Goal: Transaction & Acquisition: Purchase product/service

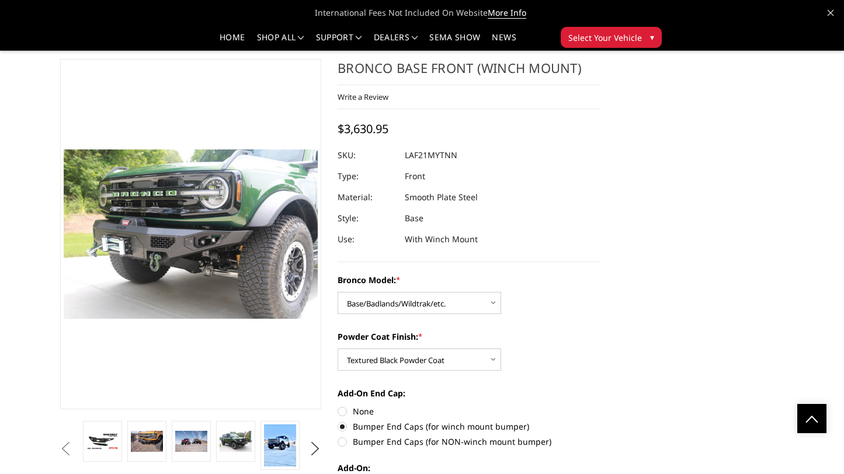
select select "4008"
select select "4011"
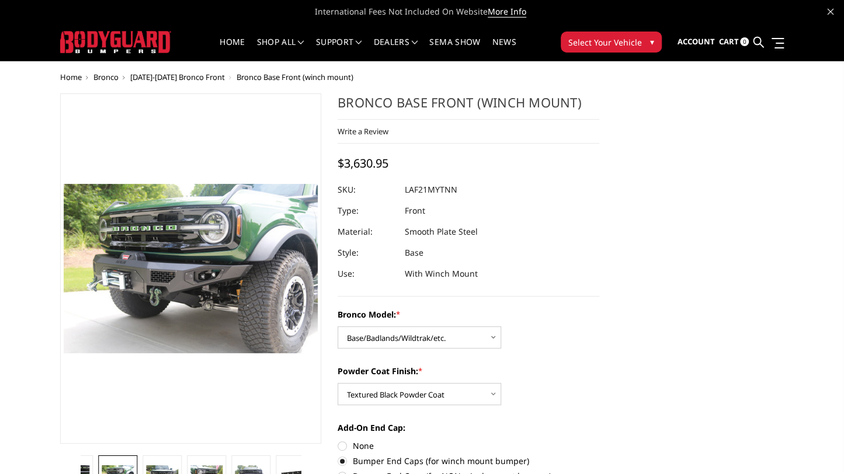
click at [172, 81] on span "[DATE]-[DATE] Bronco Front" at bounding box center [177, 77] width 95 height 11
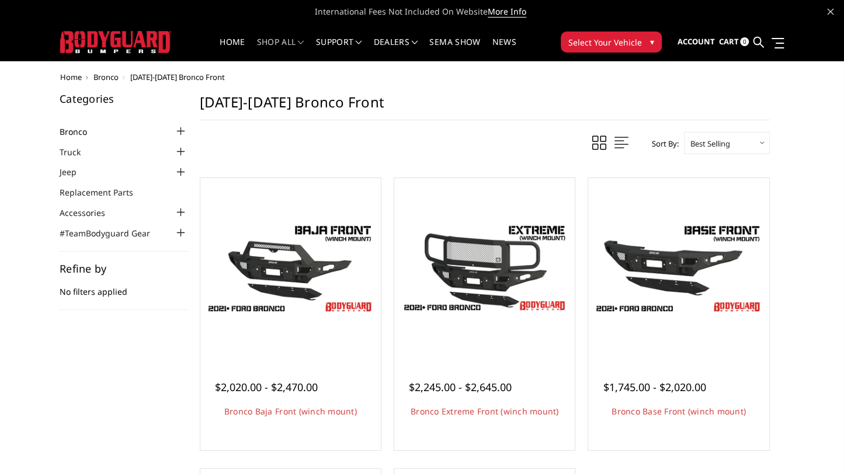
click at [79, 130] on link "Bronco" at bounding box center [81, 132] width 42 height 12
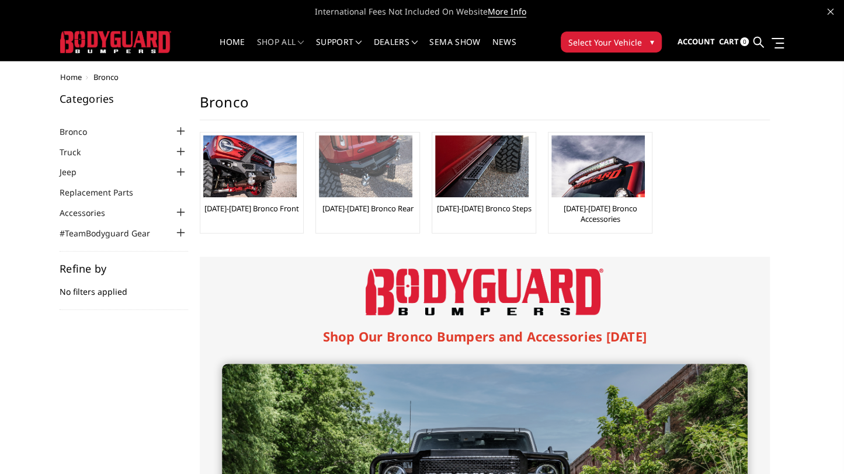
click at [347, 193] on img at bounding box center [365, 166] width 93 height 62
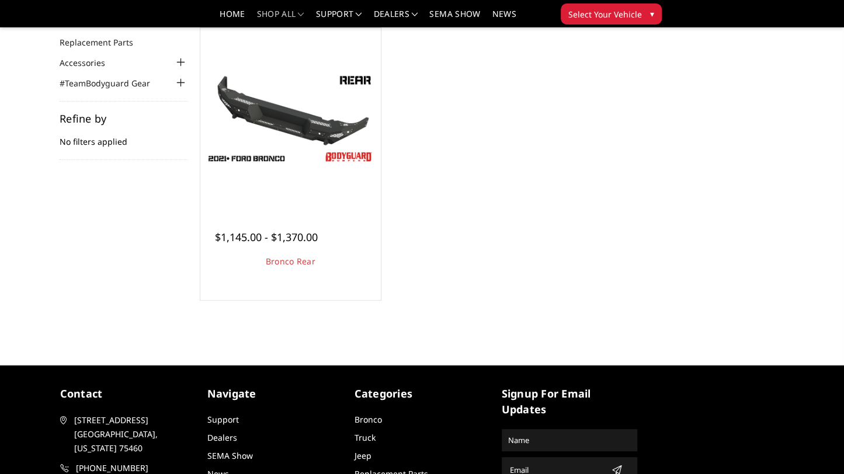
scroll to position [117, 0]
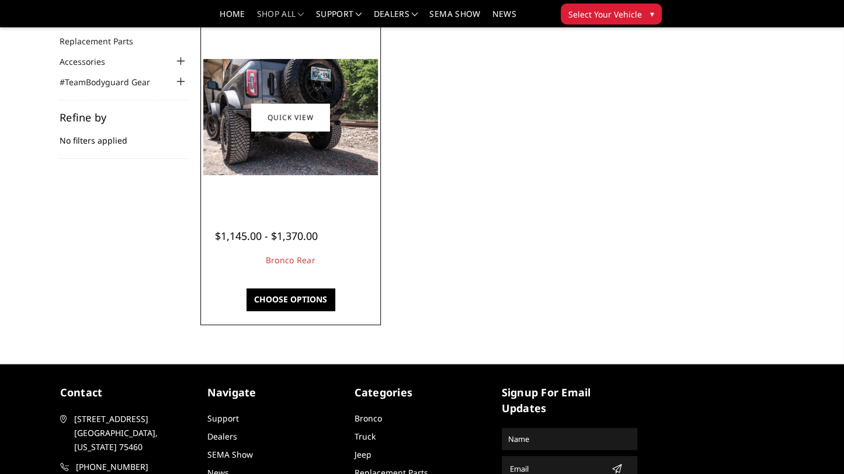
click at [312, 158] on img at bounding box center [290, 117] width 175 height 116
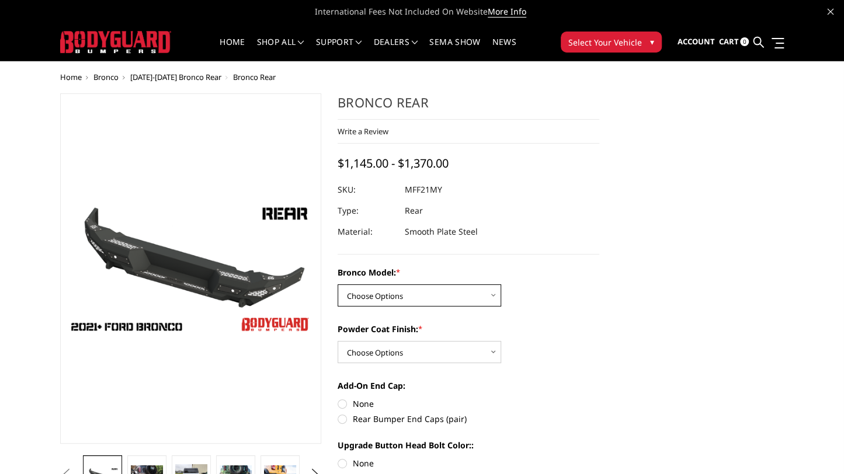
click at [457, 288] on select "Choose Options Base/Badlands/Wildtrak/etc. Raptor" at bounding box center [418, 295] width 163 height 22
select select "4024"
click at [337, 284] on select "Choose Options Base/Badlands/Wildtrak/etc. Raptor" at bounding box center [418, 295] width 163 height 22
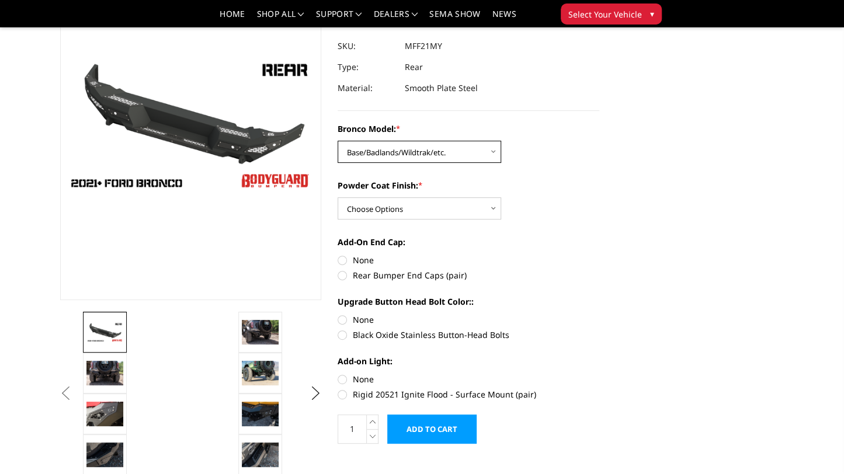
scroll to position [117, 0]
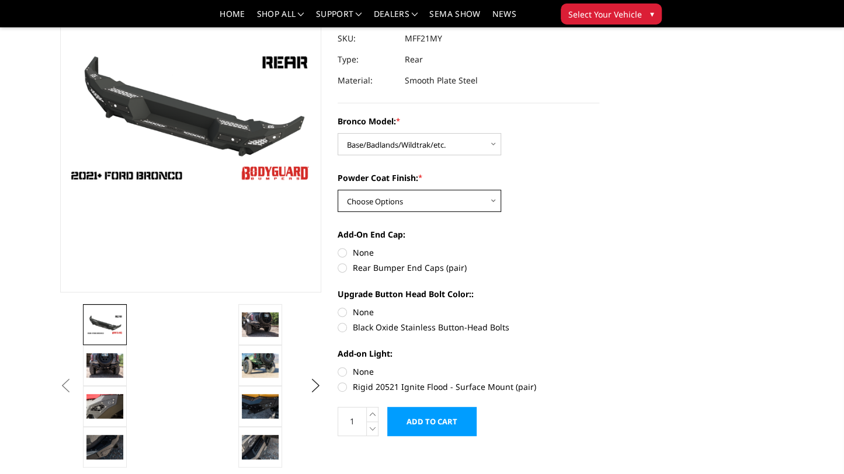
click at [434, 198] on select "Choose Options Bare Metal Textured Black Powder Coat" at bounding box center [418, 201] width 163 height 22
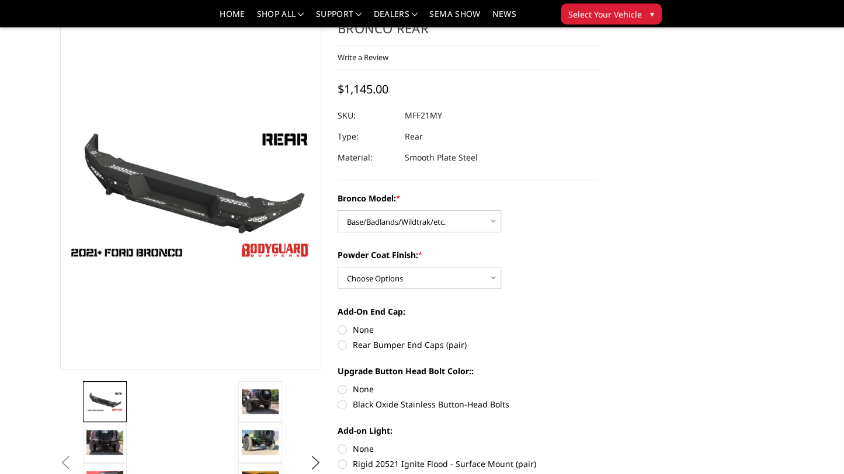
scroll to position [58, 0]
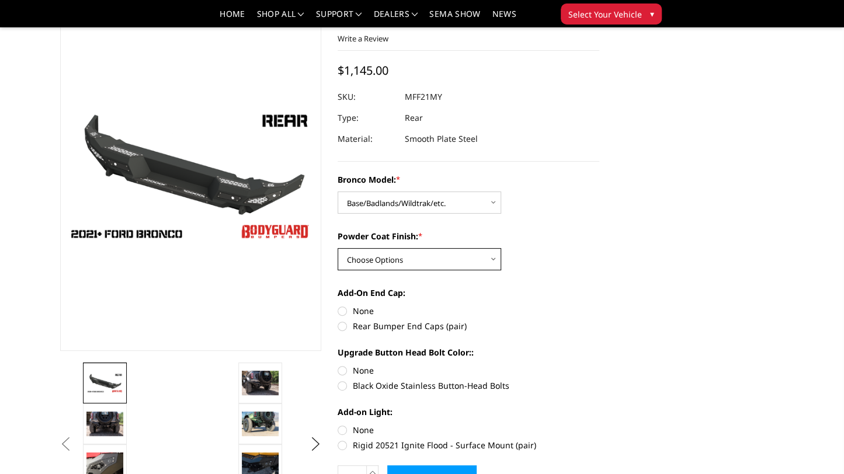
click at [456, 258] on select "Choose Options Bare Metal Textured Black Powder Coat" at bounding box center [418, 259] width 163 height 22
select select "4027"
click at [337, 248] on select "Choose Options Bare Metal Textured Black Powder Coat" at bounding box center [418, 259] width 163 height 22
click at [357, 324] on label "Rear Bumper End Caps (pair)" at bounding box center [468, 326] width 262 height 12
click at [599, 305] on input "Rear Bumper End Caps (pair)" at bounding box center [599, 305] width 1 height 1
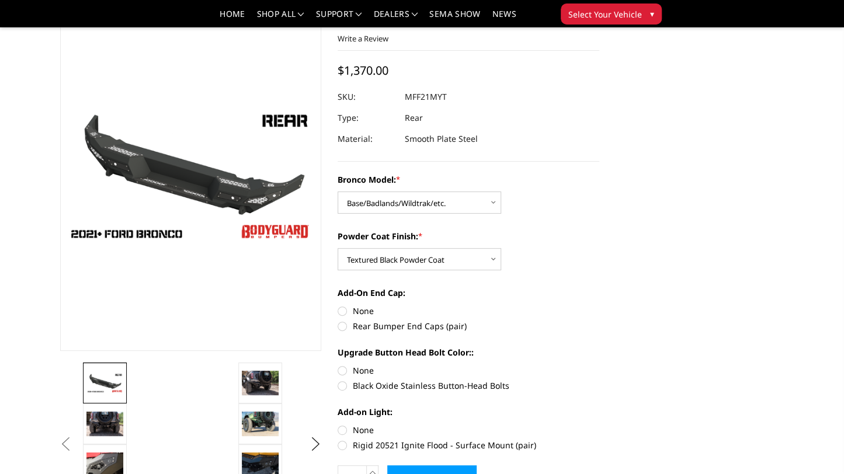
radio input "true"
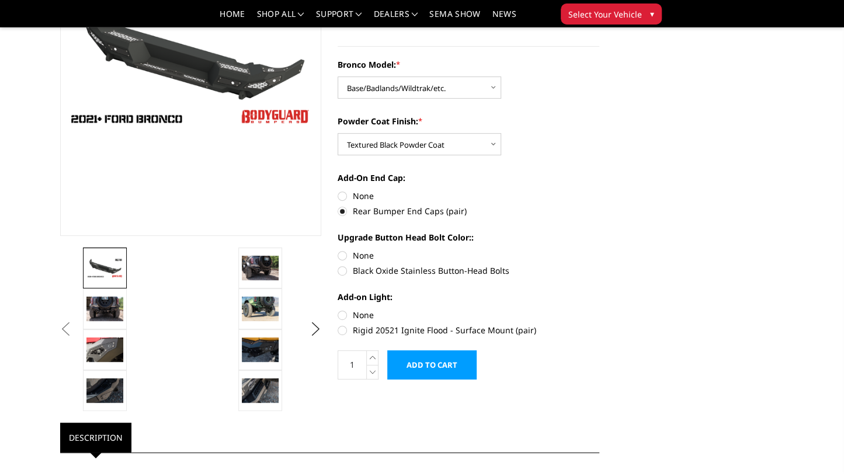
scroll to position [175, 0]
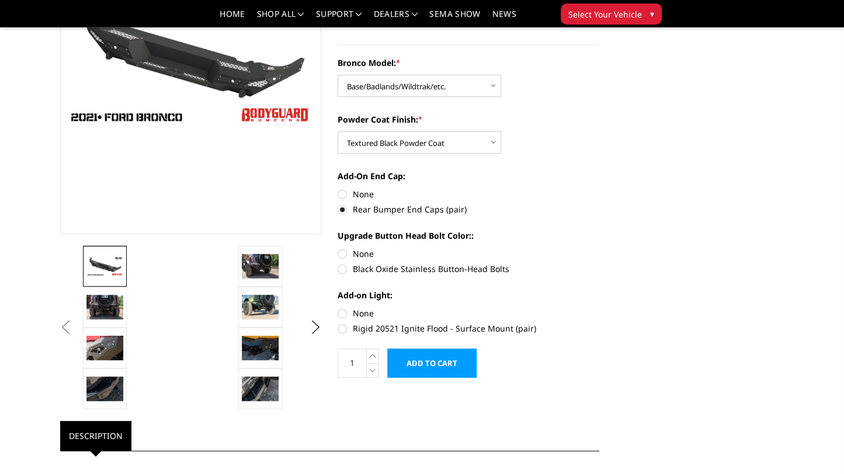
click at [367, 250] on label "None" at bounding box center [468, 254] width 262 height 12
click at [338, 248] on input "None" at bounding box center [337, 248] width 1 height 1
radio input "true"
click at [444, 328] on label "Rigid 20521 Ignite Flood - Surface Mount (pair)" at bounding box center [468, 328] width 262 height 12
click at [599, 308] on input "Rigid 20521 Ignite Flood - Surface Mount (pair)" at bounding box center [599, 307] width 1 height 1
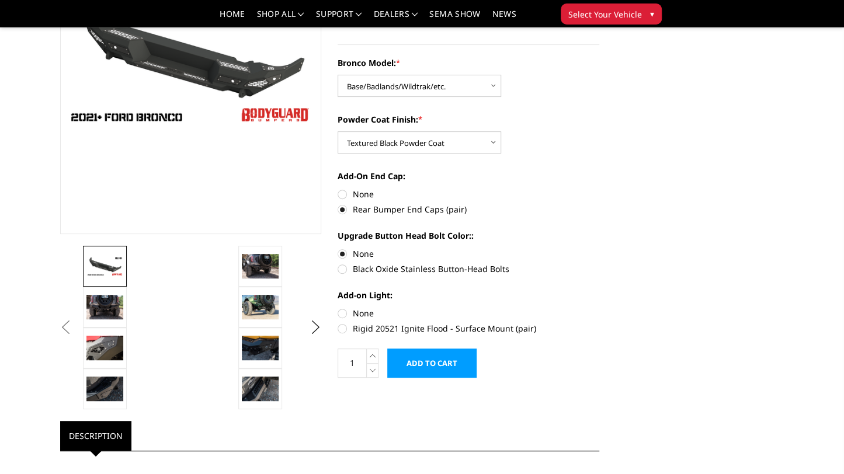
radio input "true"
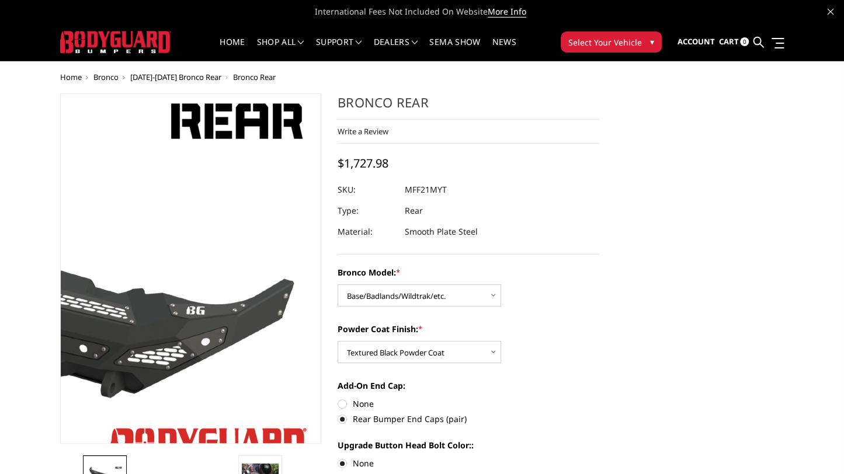
scroll to position [0, 0]
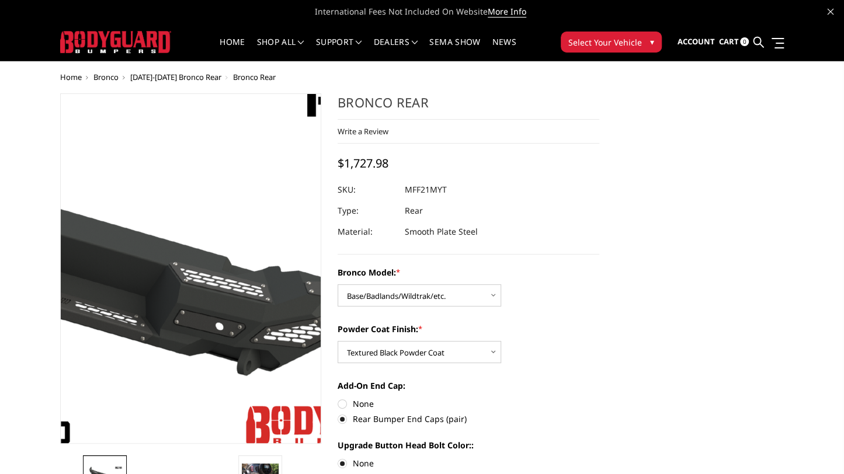
click at [241, 308] on img at bounding box center [95, 261] width 747 height 420
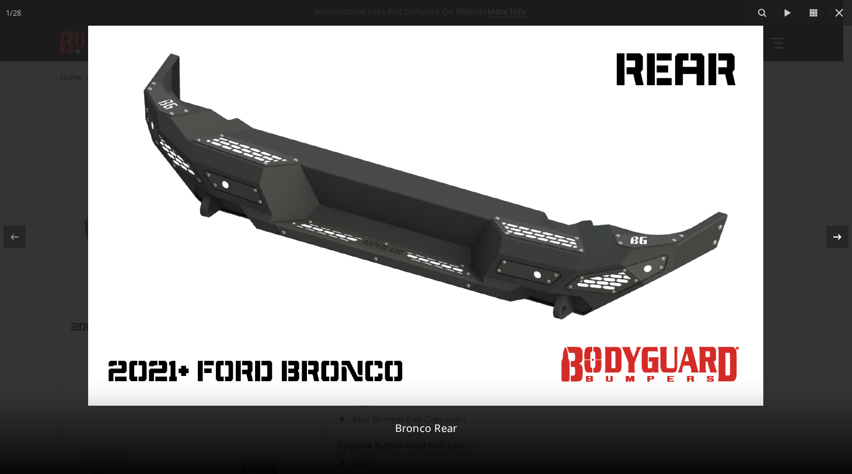
click at [839, 239] on icon at bounding box center [838, 237] width 8 height 6
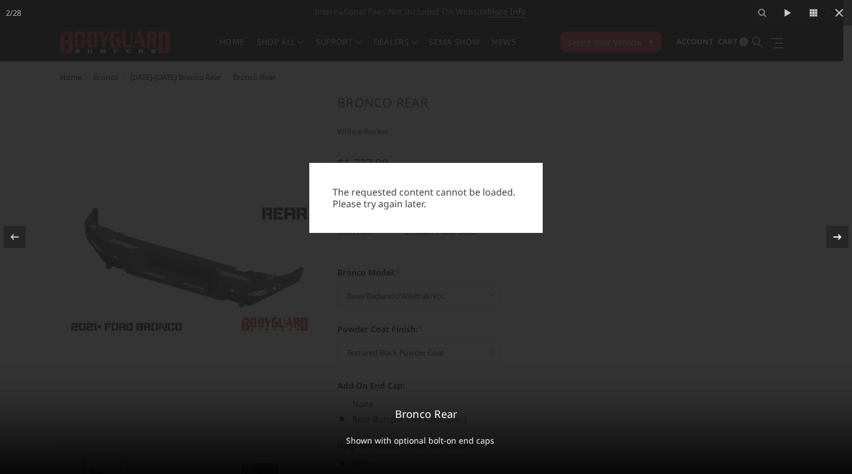
click at [839, 239] on icon at bounding box center [838, 237] width 8 height 6
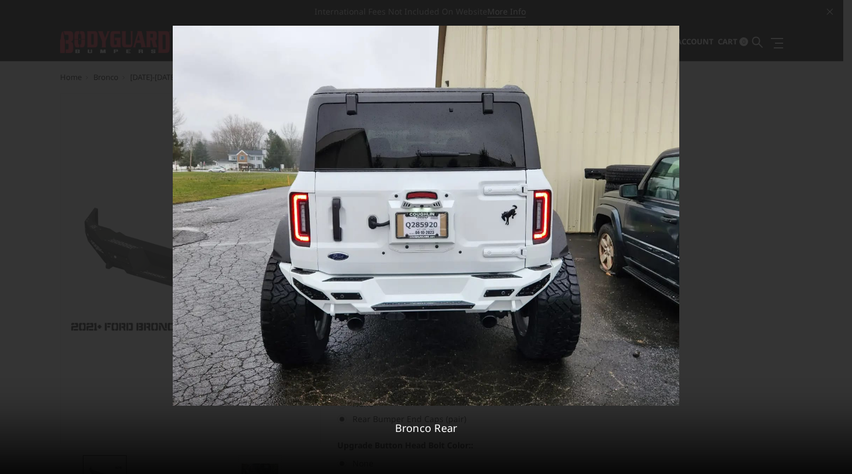
click at [839, 239] on div "3 / 28 The requested content cannot be loaded. Please try again later. Bronco R…" at bounding box center [426, 237] width 852 height 474
click at [842, 239] on icon at bounding box center [838, 237] width 14 height 14
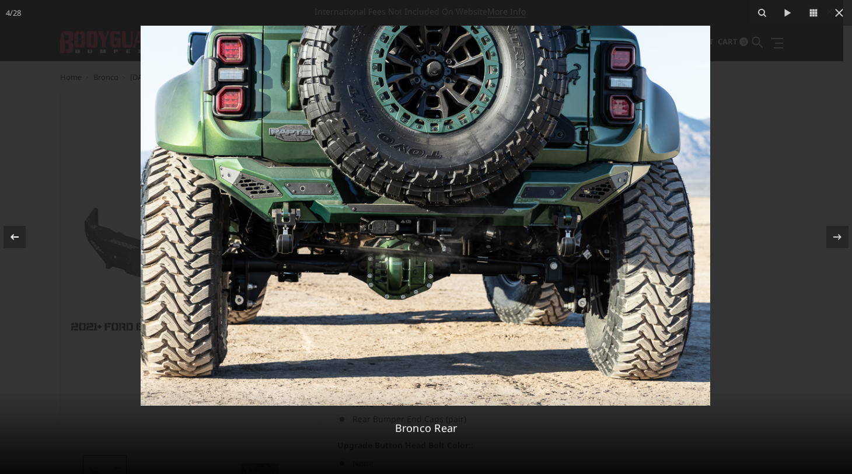
click at [15, 239] on icon at bounding box center [15, 237] width 14 height 14
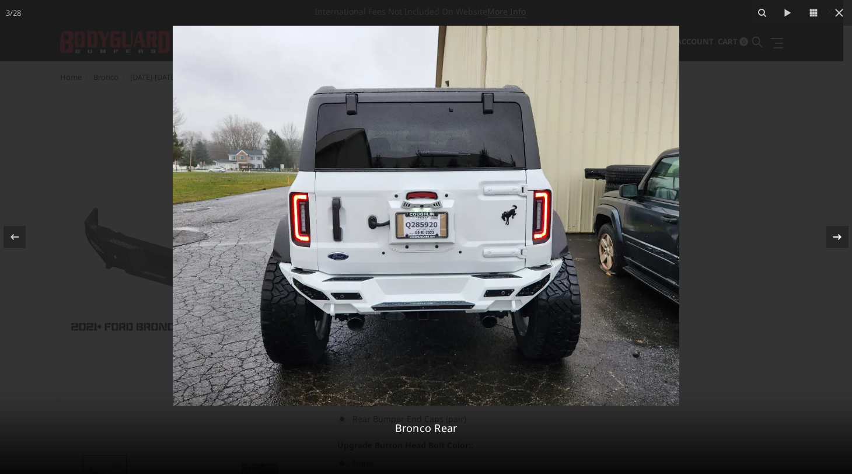
click at [837, 240] on icon at bounding box center [838, 237] width 14 height 14
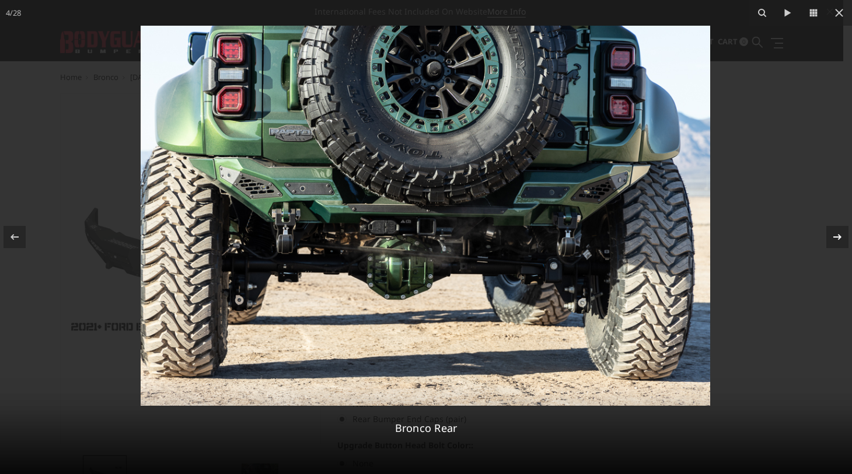
click at [837, 240] on icon at bounding box center [838, 237] width 14 height 14
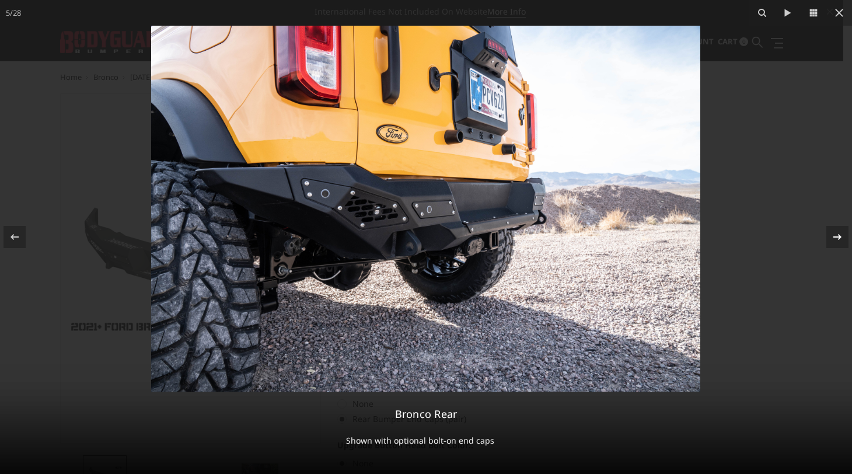
click at [837, 240] on div "5 / 28 Bronco Rear Shown with optional bolt-on end caps" at bounding box center [426, 237] width 852 height 474
click at [838, 238] on icon at bounding box center [838, 237] width 14 height 14
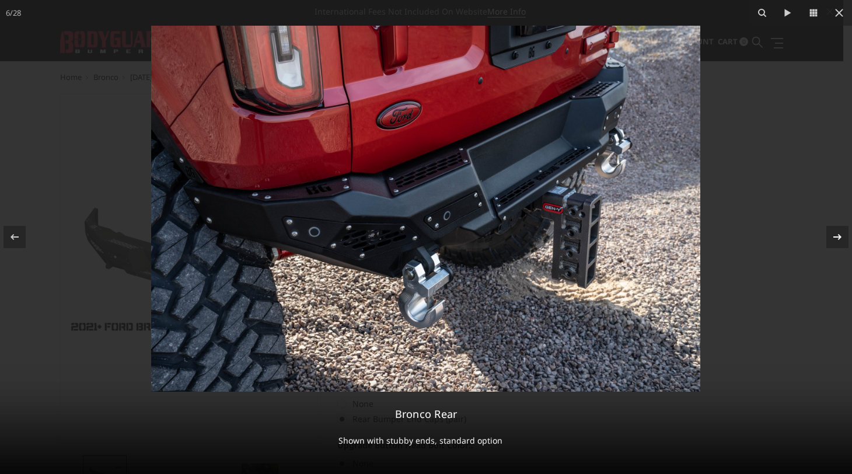
click at [838, 238] on icon at bounding box center [838, 237] width 14 height 14
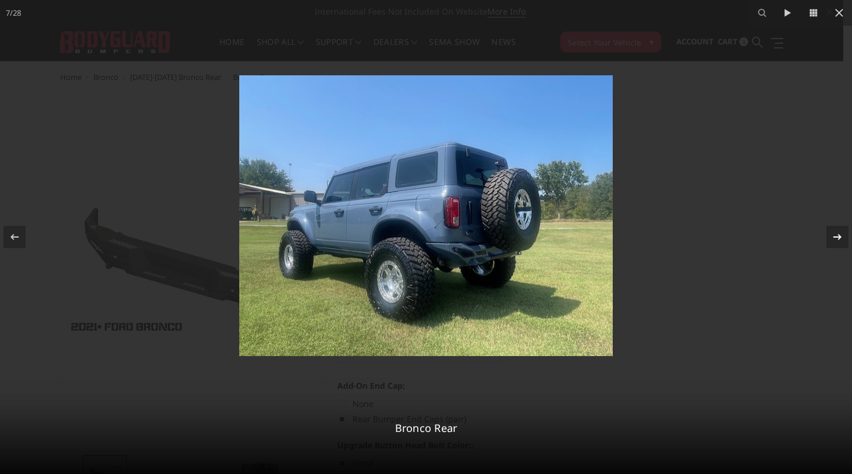
click at [838, 238] on icon at bounding box center [838, 237] width 14 height 14
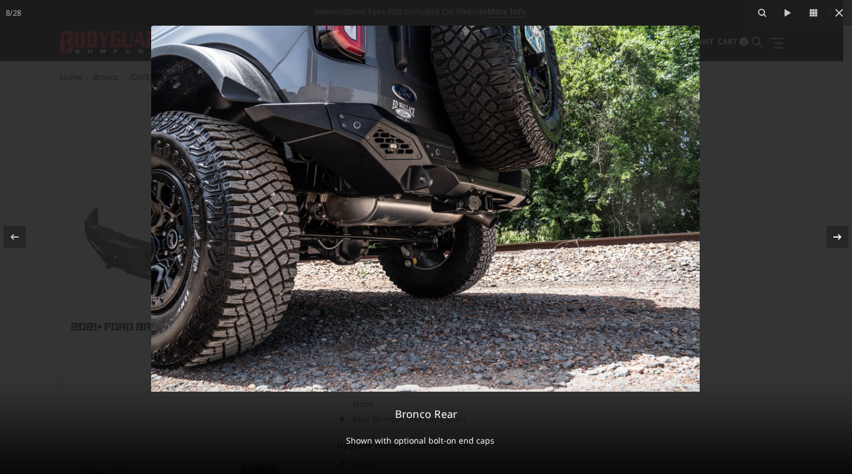
click at [838, 238] on icon at bounding box center [838, 237] width 14 height 14
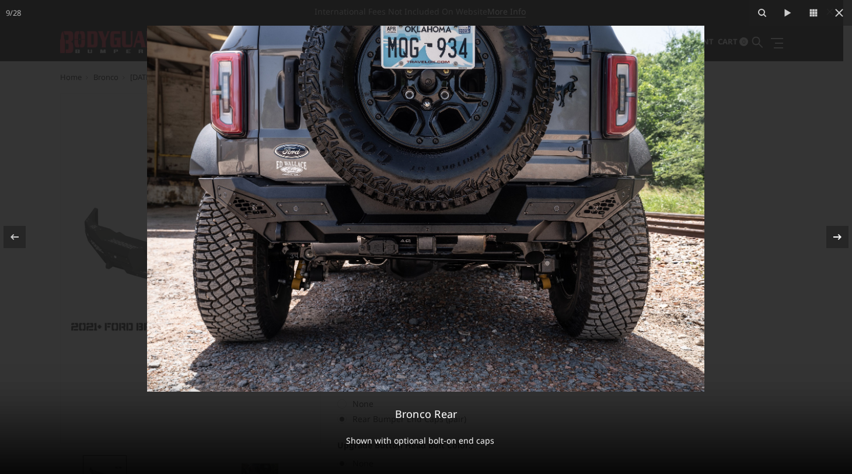
click at [838, 238] on icon at bounding box center [838, 237] width 14 height 14
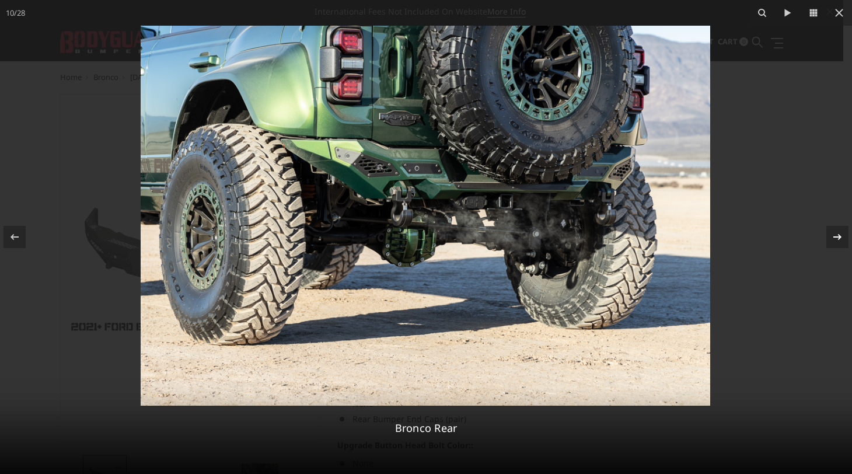
click at [838, 238] on icon at bounding box center [838, 237] width 14 height 14
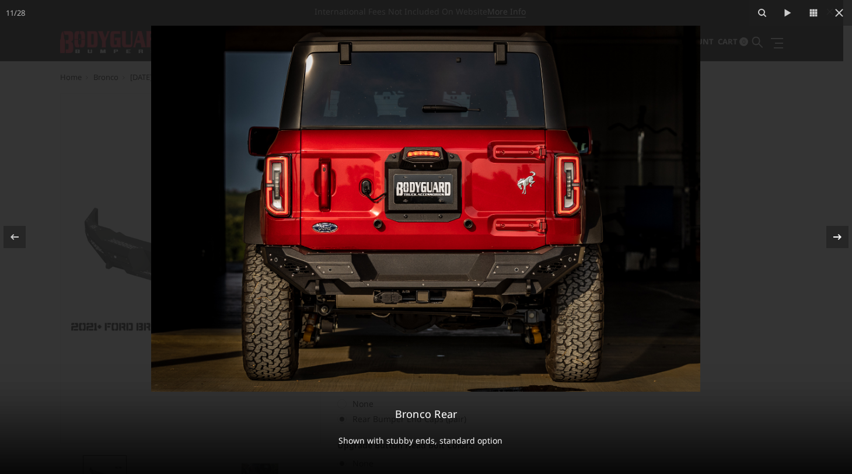
click at [838, 238] on icon at bounding box center [838, 237] width 14 height 14
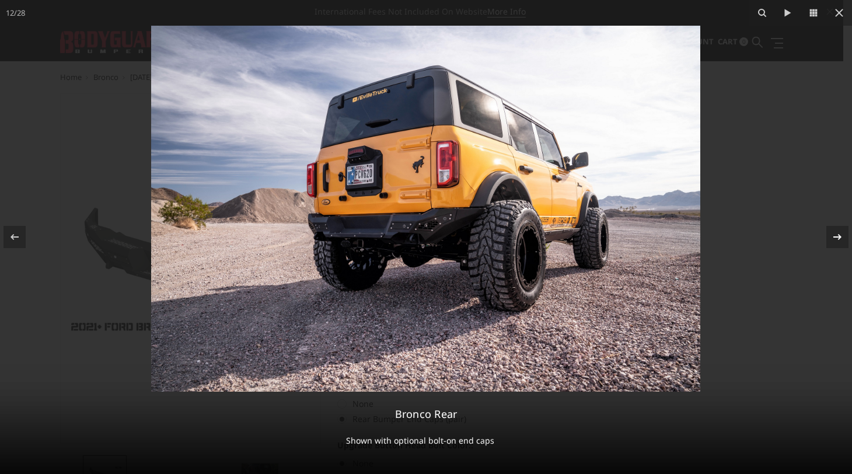
click at [838, 238] on icon at bounding box center [838, 237] width 14 height 14
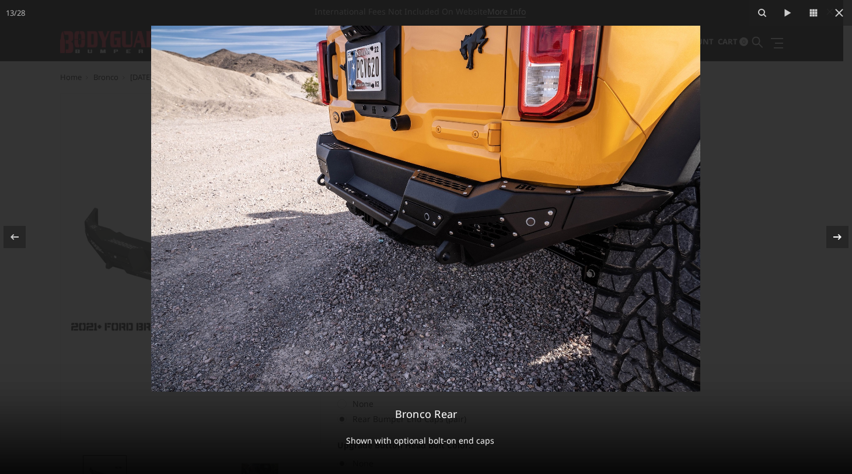
click at [839, 238] on icon at bounding box center [838, 237] width 14 height 14
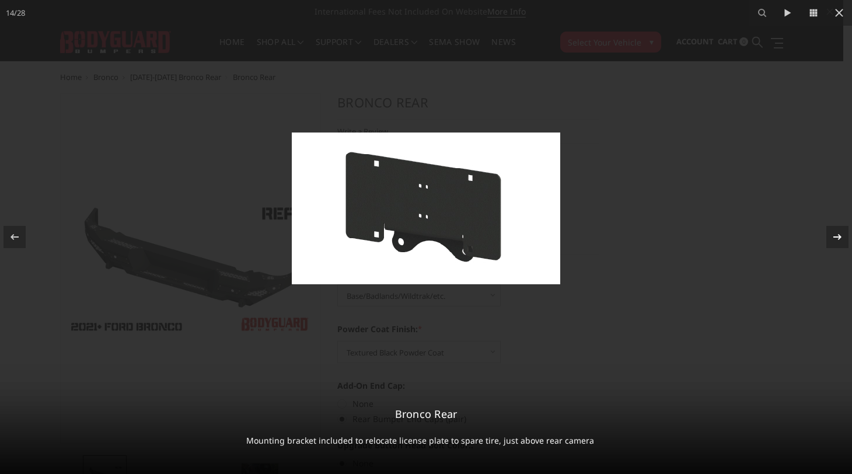
click at [839, 238] on icon at bounding box center [838, 237] width 14 height 14
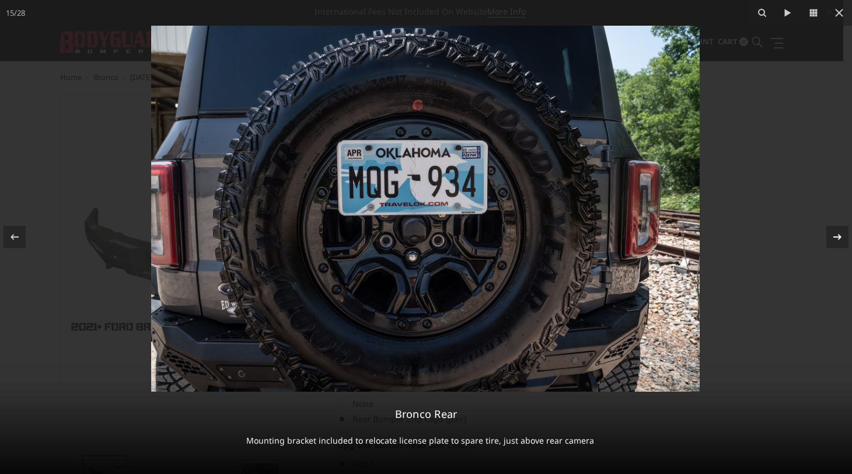
click at [839, 238] on icon at bounding box center [838, 237] width 14 height 14
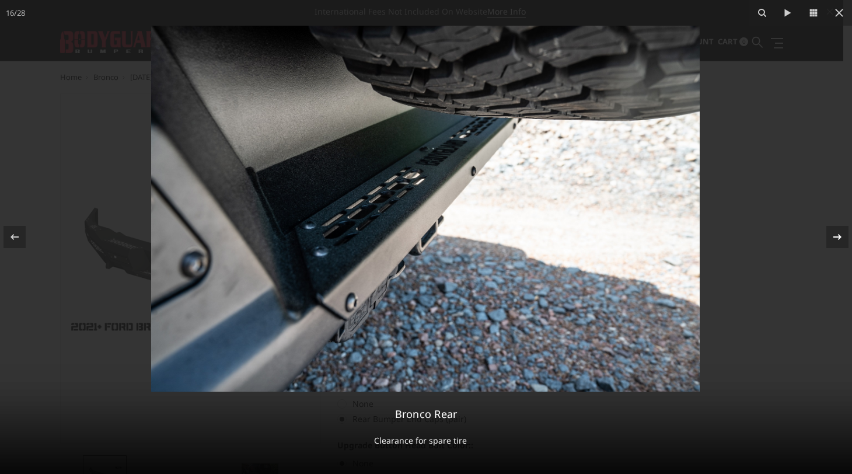
click at [839, 238] on icon at bounding box center [838, 237] width 14 height 14
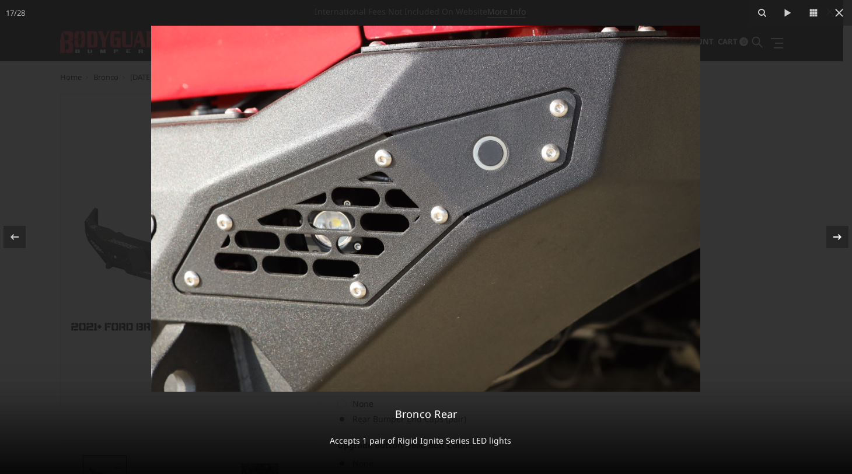
click at [839, 238] on icon at bounding box center [838, 237] width 14 height 14
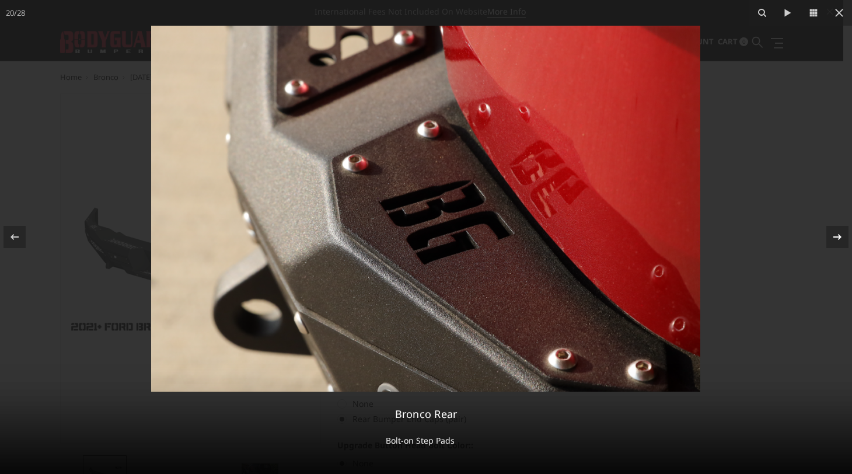
click at [839, 238] on icon at bounding box center [838, 237] width 14 height 14
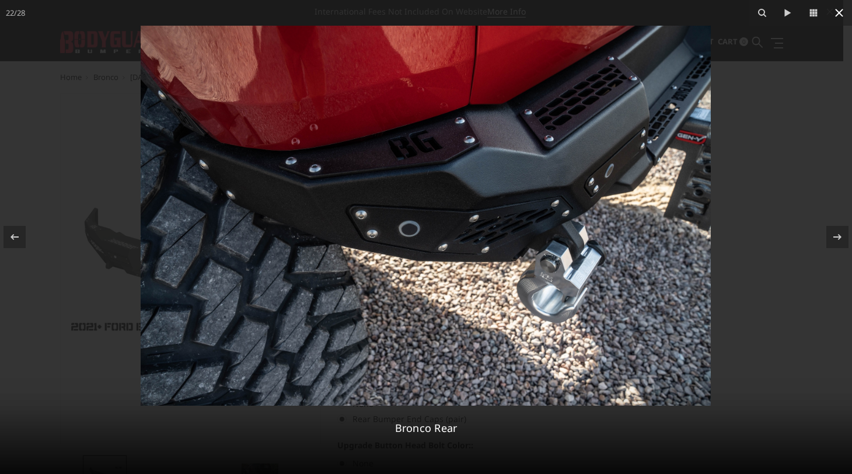
click at [837, 10] on icon at bounding box center [840, 13] width 14 height 14
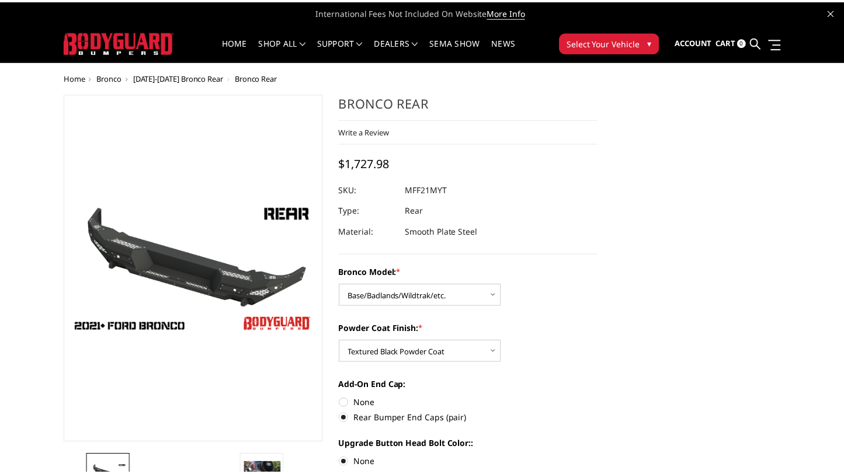
scroll to position [0, 691]
